Goal: Transaction & Acquisition: Purchase product/service

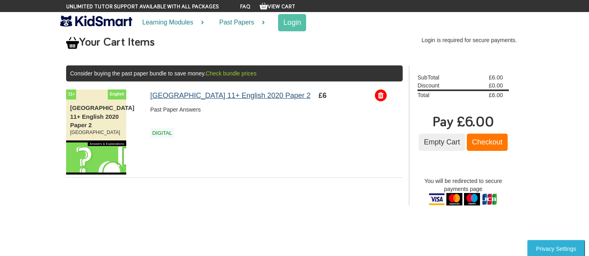
click at [302, 94] on link "[GEOGRAPHIC_DATA] 11+ English 2020 Paper 2" at bounding box center [230, 95] width 160 height 8
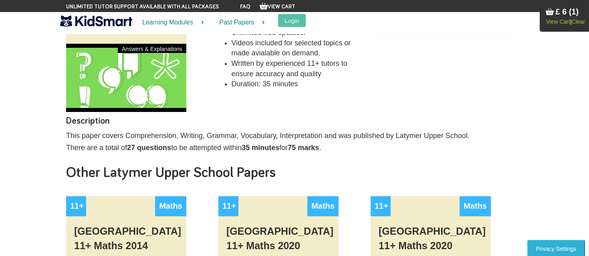
scroll to position [84, 0]
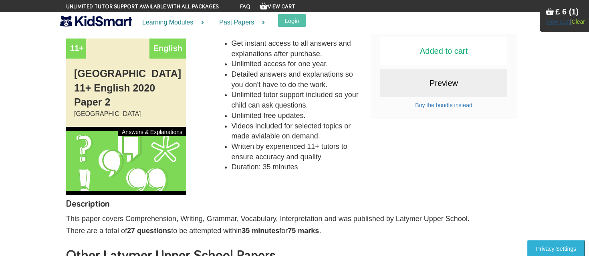
click at [559, 20] on link "View Cart" at bounding box center [558, 21] width 24 height 6
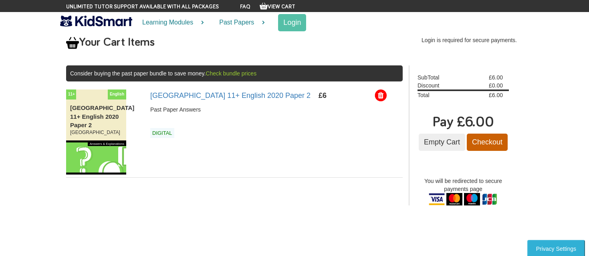
click at [486, 139] on input "Checkout" at bounding box center [487, 141] width 41 height 17
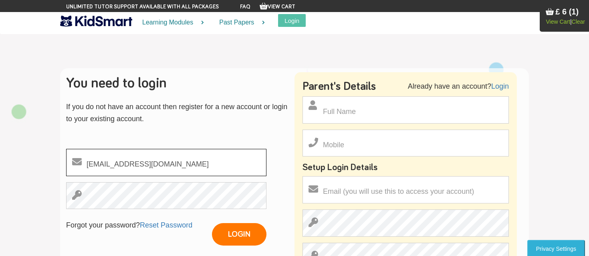
type input "[EMAIL_ADDRESS][DOMAIN_NAME]"
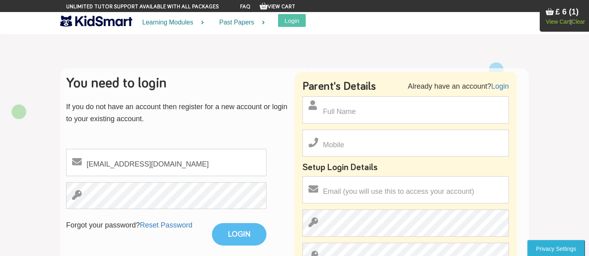
click at [262, 231] on input "LOGIN" at bounding box center [239, 234] width 54 height 22
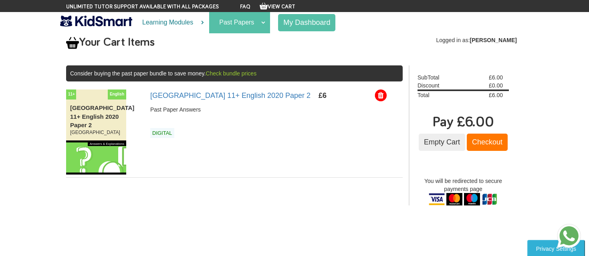
click at [248, 24] on link "Past Papers" at bounding box center [239, 22] width 61 height 21
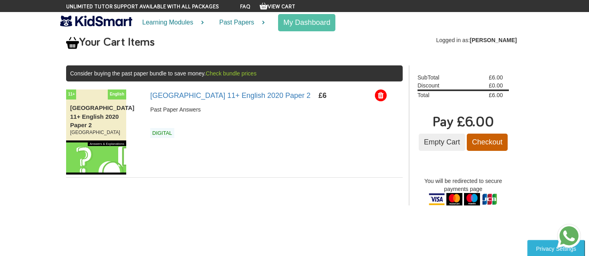
click at [491, 141] on input "Checkout" at bounding box center [487, 141] width 41 height 17
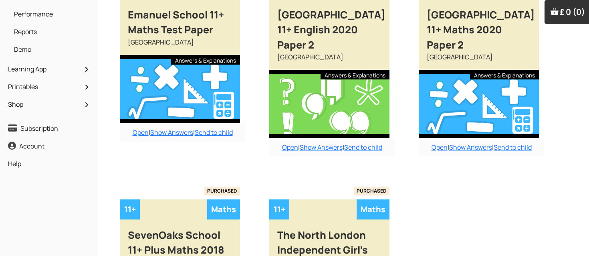
scroll to position [132, 0]
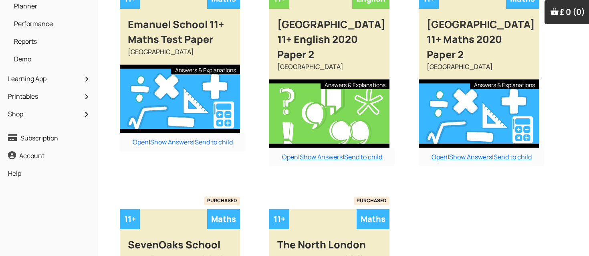
click at [292, 157] on link "Open" at bounding box center [290, 156] width 16 height 9
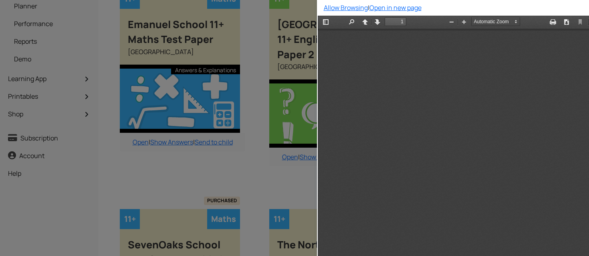
scroll to position [0, 0]
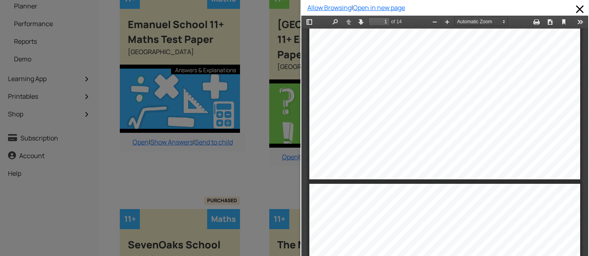
type input "2"
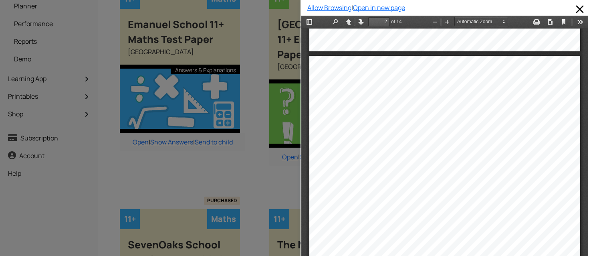
click at [245, 163] on div at bounding box center [150, 128] width 300 height 256
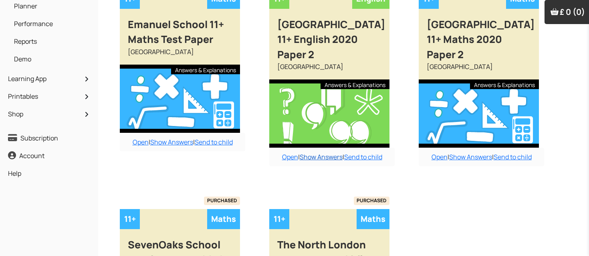
click at [334, 157] on link "Show Answers" at bounding box center [321, 156] width 43 height 9
click at [437, 157] on link "Open" at bounding box center [439, 156] width 16 height 9
type input "2"
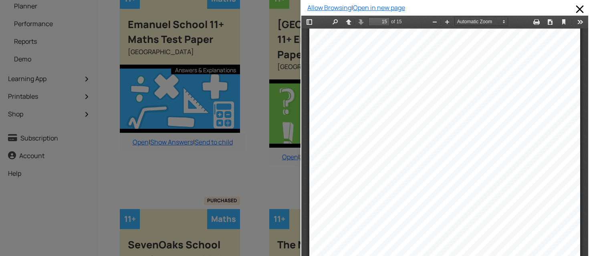
scroll to position [5509, 0]
click at [274, 181] on div at bounding box center [150, 128] width 300 height 256
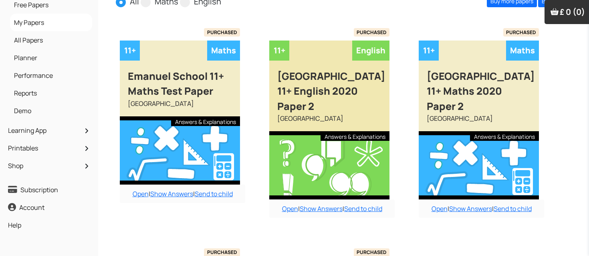
scroll to position [105, 0]
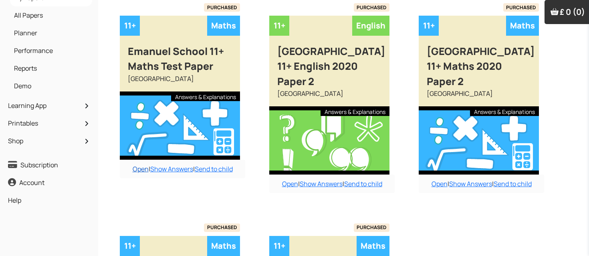
click at [139, 169] on link "Open" at bounding box center [141, 168] width 16 height 9
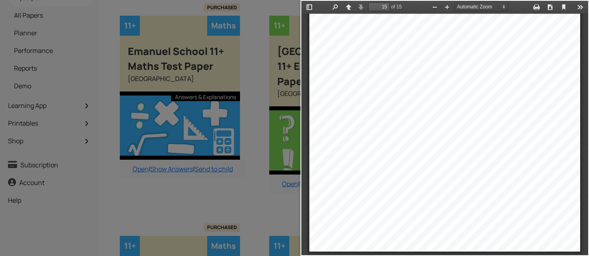
scroll to position [15, 0]
click at [244, 196] on div at bounding box center [150, 128] width 300 height 256
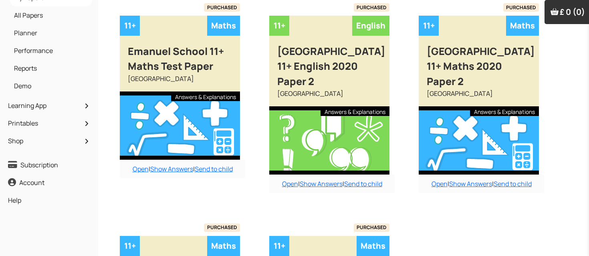
click at [341, 208] on div "Buy answers for just this paper for £6 or buy the bundle and save money. Add to…" at bounding box center [343, 223] width 471 height 464
click at [218, 169] on link "Send to child" at bounding box center [214, 168] width 38 height 9
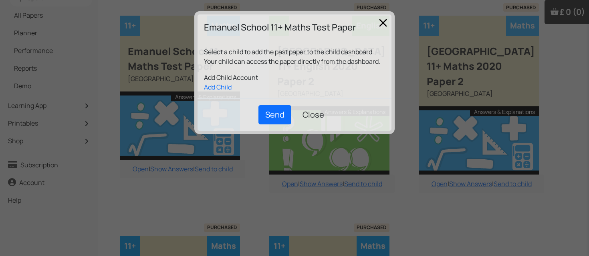
click at [217, 201] on div "Emanuel School 11+ Maths Test Paper Select a child to add the past paper to the…" at bounding box center [294, 128] width 589 height 256
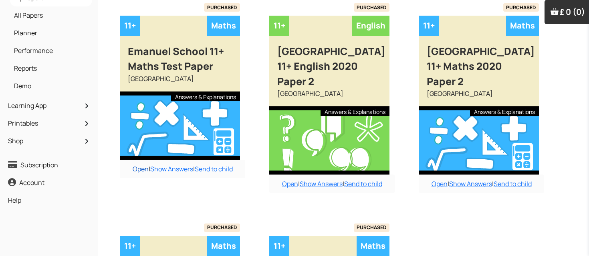
click at [138, 167] on link "Open" at bounding box center [141, 168] width 16 height 9
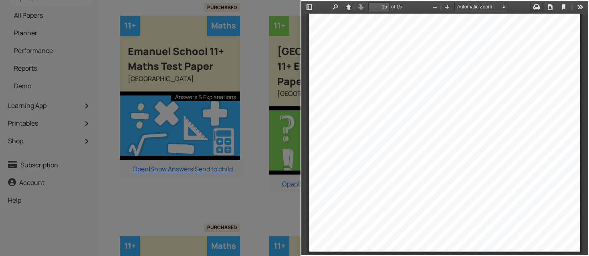
click at [537, 8] on button "Print" at bounding box center [536, 7] width 13 height 10
click at [336, 7] on button "Find" at bounding box center [334, 7] width 13 height 10
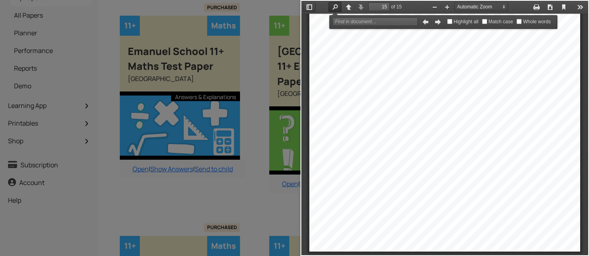
click at [309, 9] on button "Toggle Sidebar" at bounding box center [309, 7] width 13 height 10
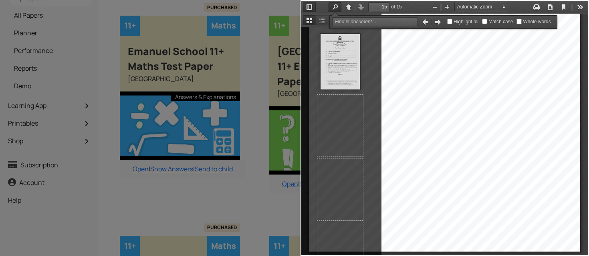
scroll to position [733, 0]
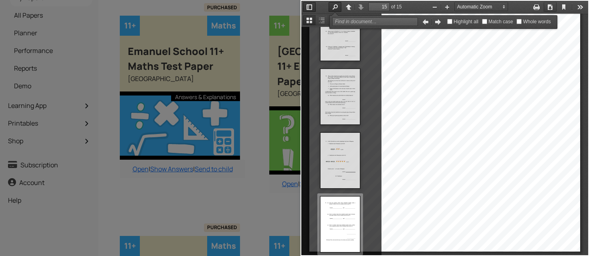
click at [550, 6] on button "Download" at bounding box center [550, 7] width 13 height 10
click at [260, 16] on div at bounding box center [150, 128] width 300 height 256
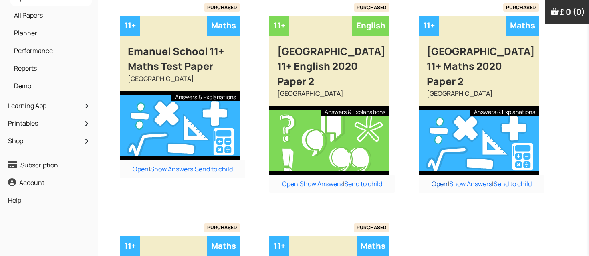
click at [439, 182] on link "Open" at bounding box center [439, 183] width 16 height 9
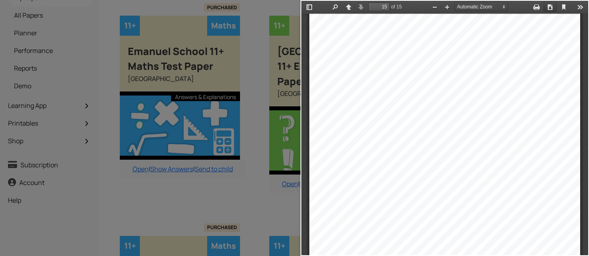
click at [549, 9] on button "Download" at bounding box center [550, 7] width 13 height 10
click at [226, 187] on div at bounding box center [150, 128] width 300 height 256
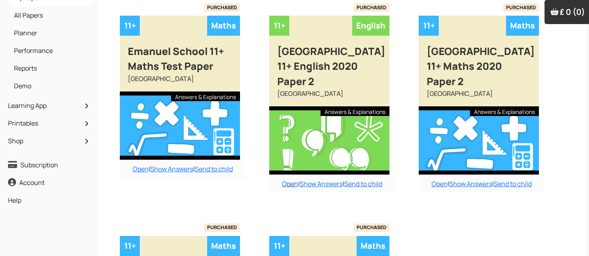
click at [286, 185] on link "Open" at bounding box center [290, 183] width 16 height 9
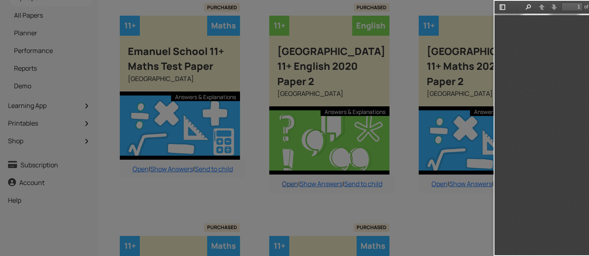
scroll to position [4, 0]
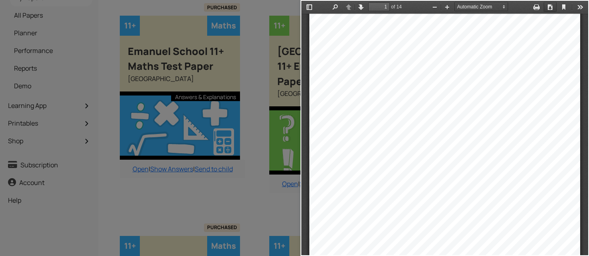
click at [552, 7] on button "Download" at bounding box center [550, 7] width 13 height 10
click at [119, 196] on div at bounding box center [150, 128] width 300 height 256
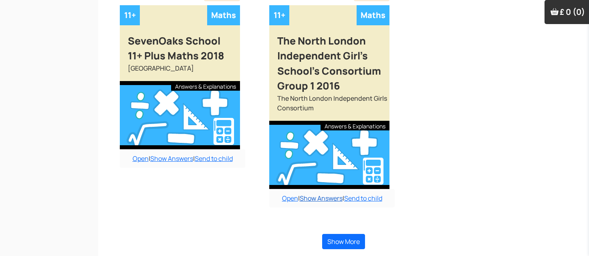
scroll to position [335, 0]
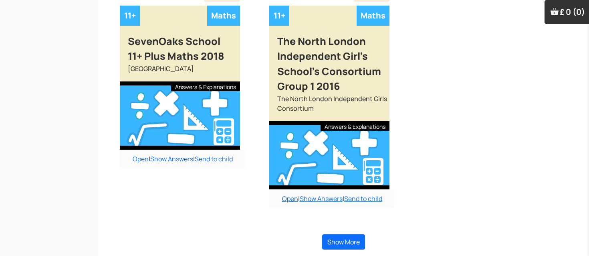
click at [288, 195] on link "Open" at bounding box center [290, 198] width 16 height 9
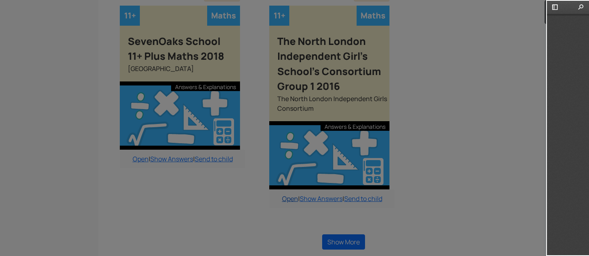
scroll to position [0, 0]
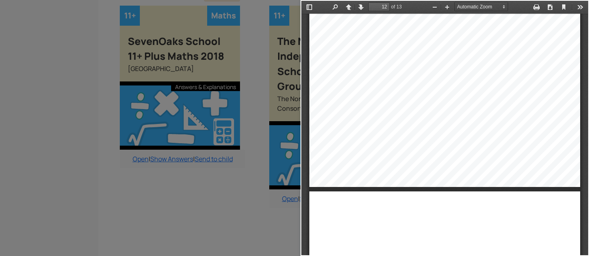
type input "13"
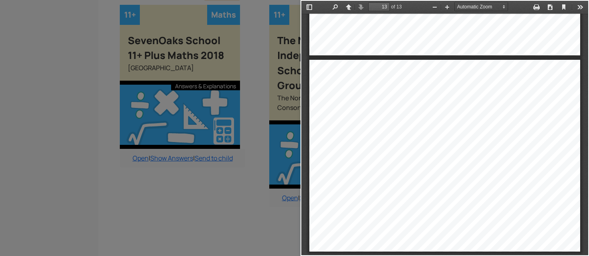
scroll to position [335, 0]
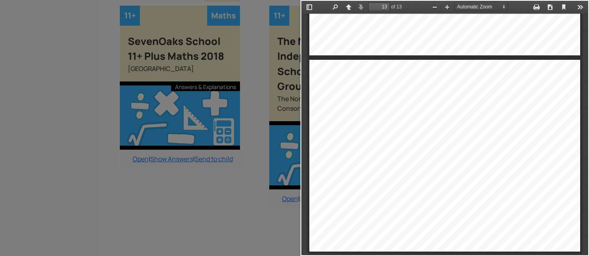
click at [225, 203] on div at bounding box center [150, 128] width 300 height 256
